Goal: Transaction & Acquisition: Purchase product/service

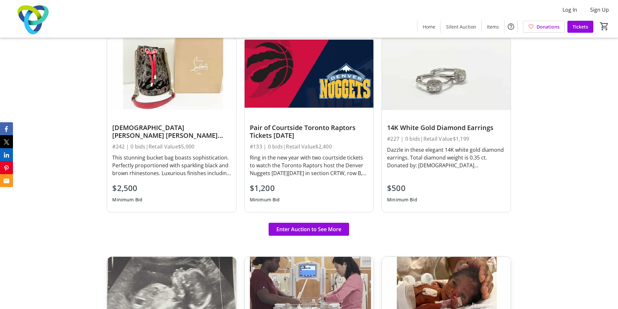
scroll to position [478, 0]
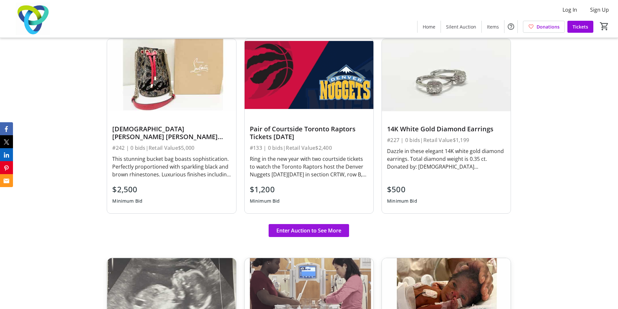
click at [318, 232] on span "Enter Auction to See More" at bounding box center [308, 231] width 65 height 8
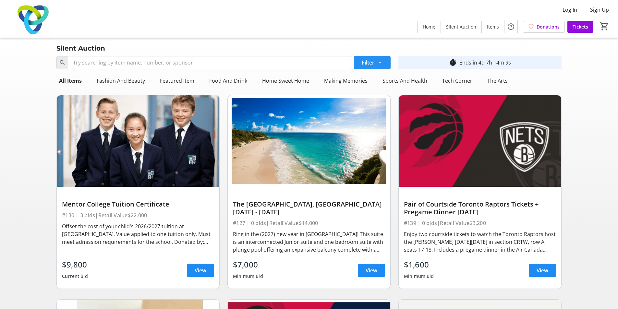
click at [383, 64] on span at bounding box center [372, 63] width 37 height 16
click at [378, 87] on label "Highest Bid" at bounding box center [380, 87] width 32 height 8
click at [364, 87] on input "Highest Bid" at bounding box center [360, 87] width 6 height 6
radio input "true"
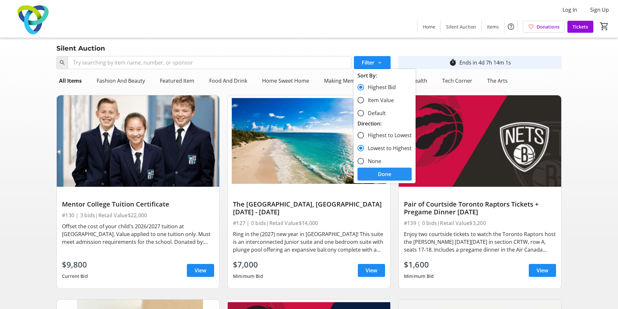
click at [384, 173] on span "Done" at bounding box center [384, 174] width 13 height 8
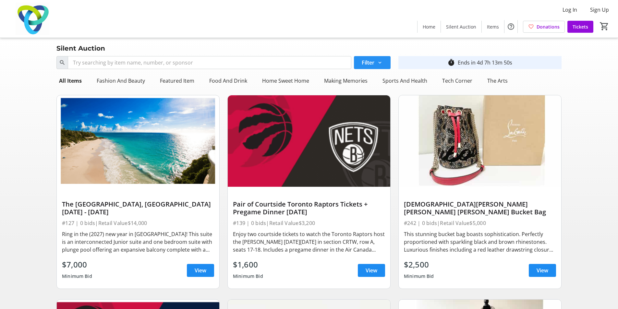
click at [373, 63] on span "Filter" at bounding box center [368, 63] width 13 height 8
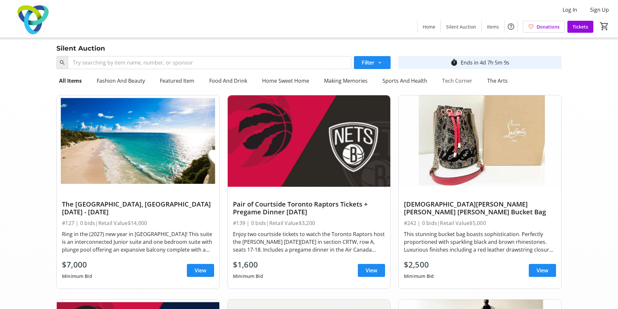
click at [457, 84] on div "Tech Corner" at bounding box center [456, 80] width 35 height 13
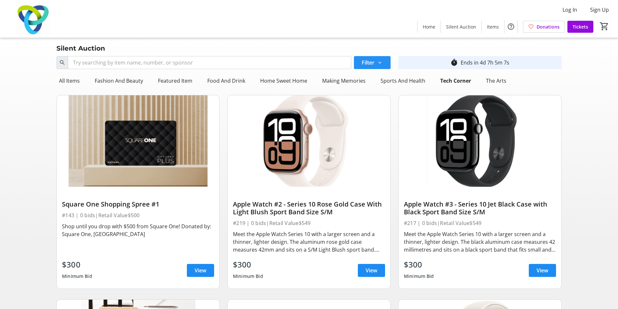
click at [380, 62] on mat-icon at bounding box center [380, 63] width 6 height 6
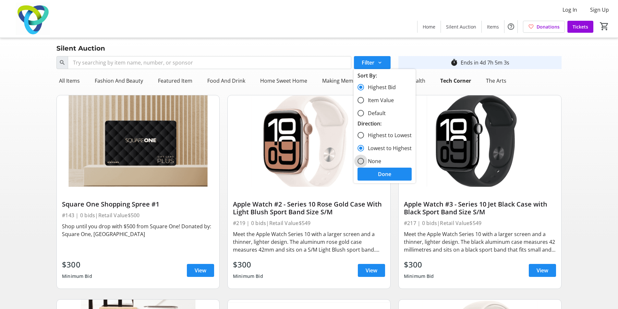
click at [362, 162] on input "None" at bounding box center [360, 161] width 6 height 6
radio input "true"
click at [377, 111] on label "Default" at bounding box center [375, 113] width 22 height 8
click at [364, 111] on input "Default" at bounding box center [360, 113] width 6 height 6
radio input "true"
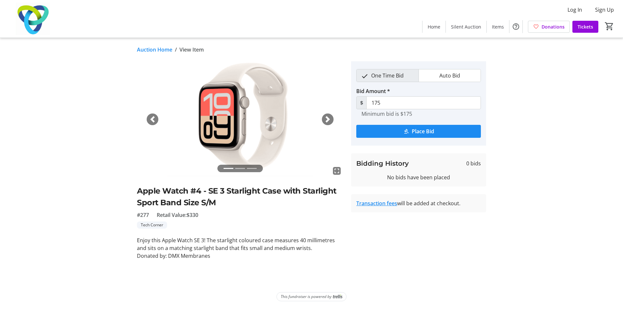
click at [328, 120] on span "button" at bounding box center [327, 119] width 6 height 6
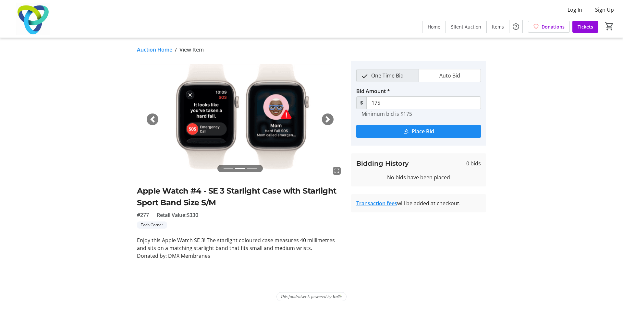
click at [328, 120] on span "button" at bounding box center [327, 119] width 6 height 6
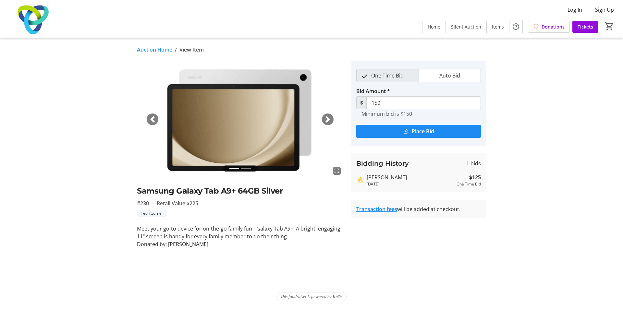
click at [328, 121] on span "button" at bounding box center [327, 119] width 6 height 6
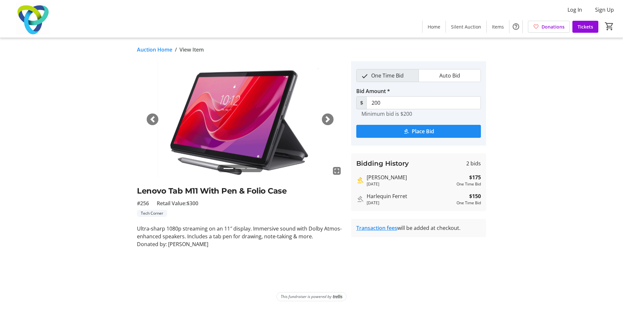
click at [308, 133] on img at bounding box center [240, 119] width 206 height 116
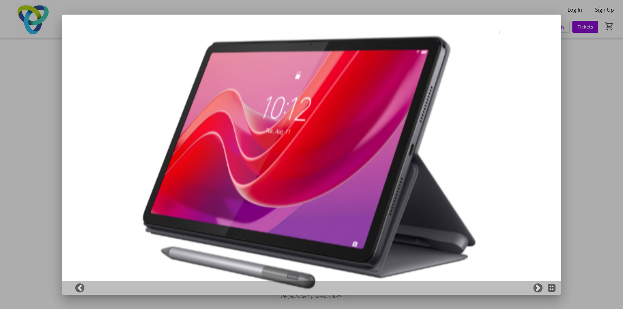
click at [574, 199] on div at bounding box center [311, 154] width 623 height 309
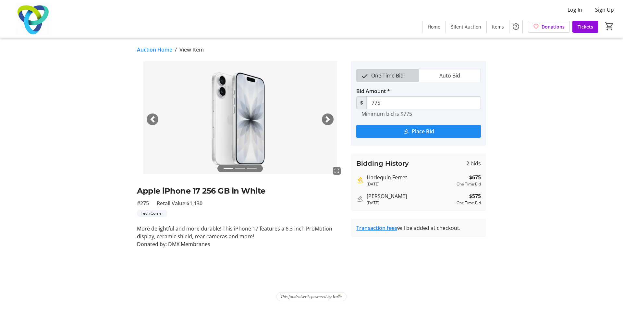
click at [391, 74] on span "One Time Bid" at bounding box center [387, 75] width 40 height 12
click at [448, 76] on span "Auto Bid" at bounding box center [449, 75] width 29 height 12
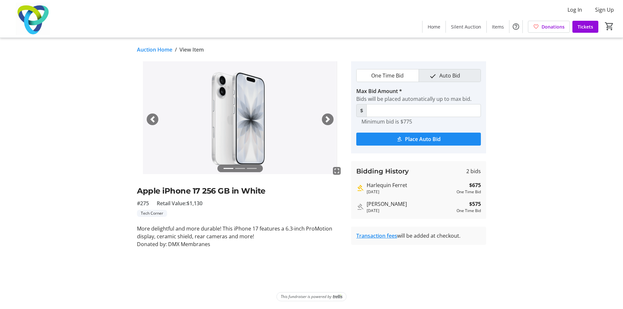
click at [336, 110] on img at bounding box center [240, 119] width 206 height 116
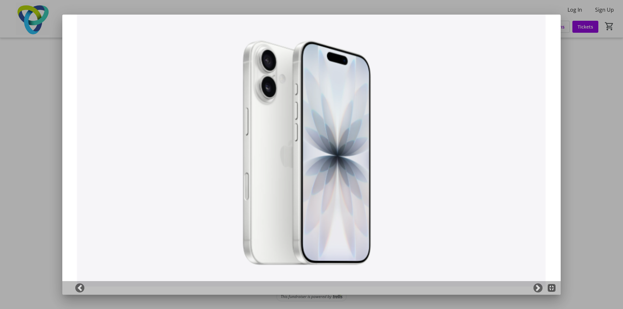
click at [592, 196] on div at bounding box center [311, 154] width 623 height 309
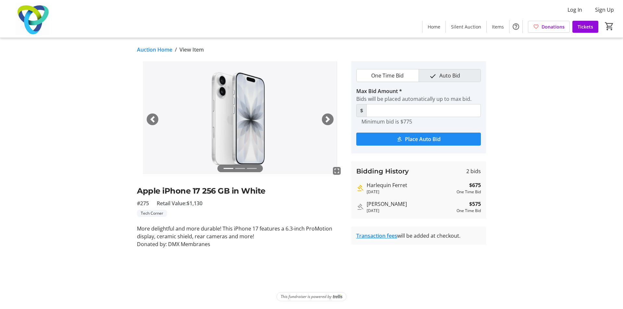
click at [325, 120] on span "button" at bounding box center [327, 119] width 6 height 6
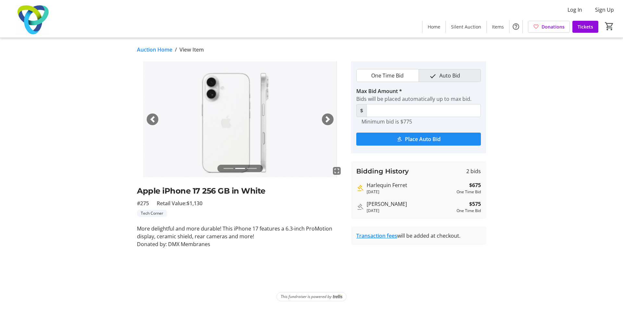
click at [325, 120] on span "button" at bounding box center [327, 119] width 6 height 6
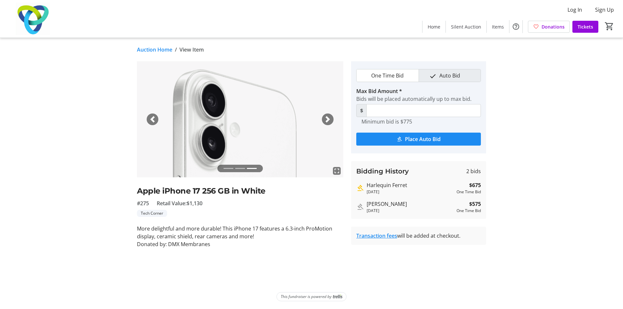
click at [325, 120] on span "button" at bounding box center [327, 119] width 6 height 6
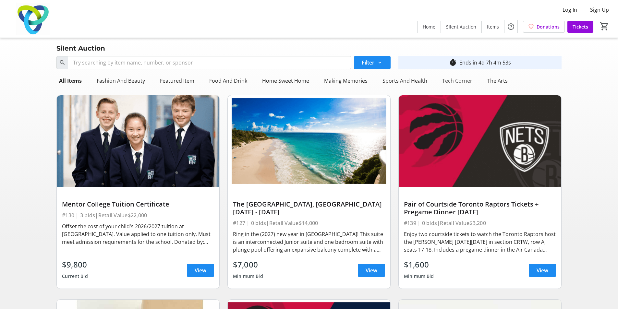
click at [449, 74] on div "Tech Corner" at bounding box center [456, 80] width 35 height 13
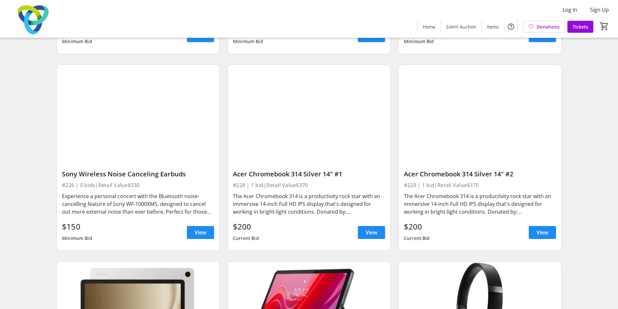
scroll to position [18, 0]
